Goal: Information Seeking & Learning: Learn about a topic

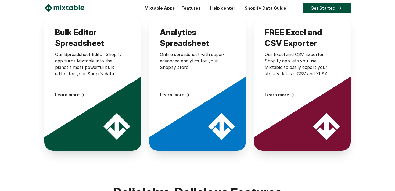
scroll to position [158, 0]
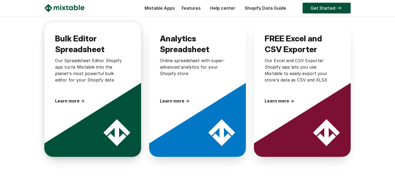
click at [79, 52] on h3 "Bulk Editor Spreadsheet" at bounding box center [90, 42] width 70 height 19
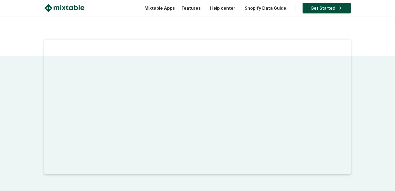
scroll to position [91, 0]
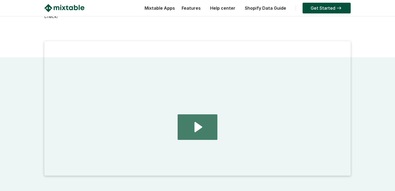
click at [196, 125] on icon "Play Video: 2024.08.01 - home page demo video" at bounding box center [199, 127] width 8 height 10
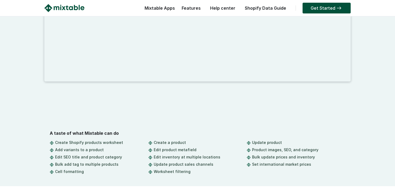
scroll to position [186, 0]
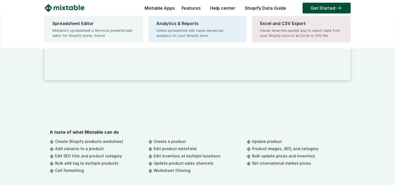
click at [159, 9] on div "Mixtable Apps Spreadsheet Editor Mixtable's spreadsheet is the most powerful bu…" at bounding box center [158, 9] width 33 height 11
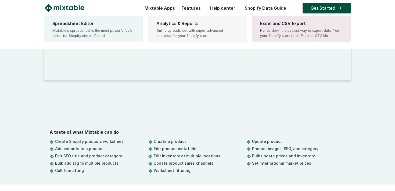
click at [193, 36] on div "Online spreadsheet with super-advanced analytics for your Shopify store" at bounding box center [198, 33] width 83 height 10
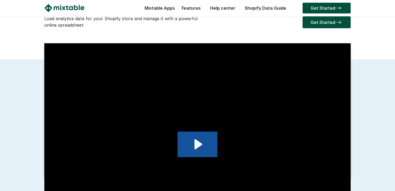
scroll to position [70, 0]
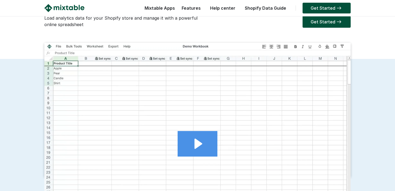
click at [201, 141] on icon "Play Video: 2024.11.06 - Analytics demo video for mixtable.com" at bounding box center [198, 144] width 40 height 26
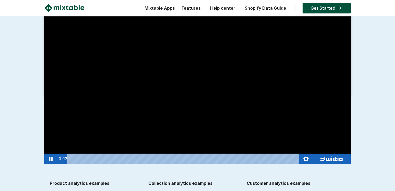
scroll to position [181, 0]
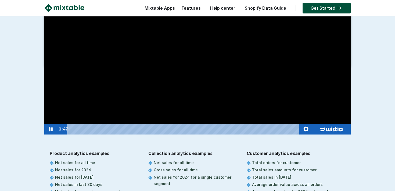
click at [116, 129] on div "Playbar" at bounding box center [184, 129] width 225 height 11
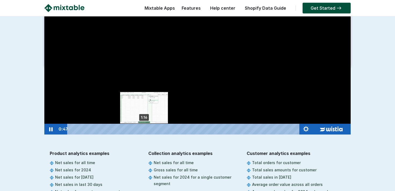
click at [144, 128] on div "1:16" at bounding box center [184, 129] width 225 height 11
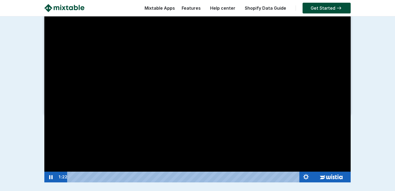
scroll to position [139, 0]
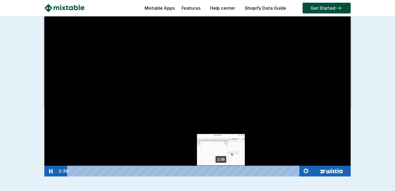
click at [221, 169] on div "2:38" at bounding box center [184, 171] width 225 height 11
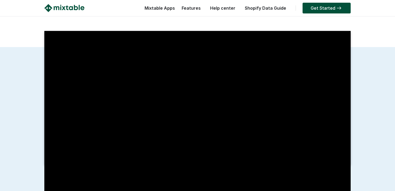
scroll to position [32, 0]
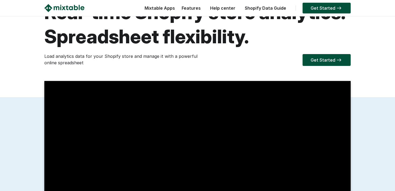
click at [197, 6] on link "Features" at bounding box center [191, 7] width 24 height 5
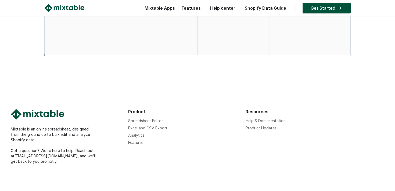
scroll to position [491, 0]
